Goal: Find specific page/section: Find specific page/section

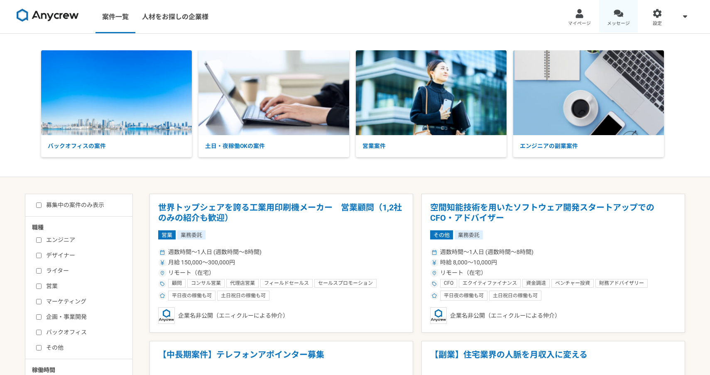
click at [614, 15] on div at bounding box center [619, 14] width 10 height 10
click at [628, 15] on link "メッセージ" at bounding box center [618, 16] width 39 height 33
